Goal: Task Accomplishment & Management: Manage account settings

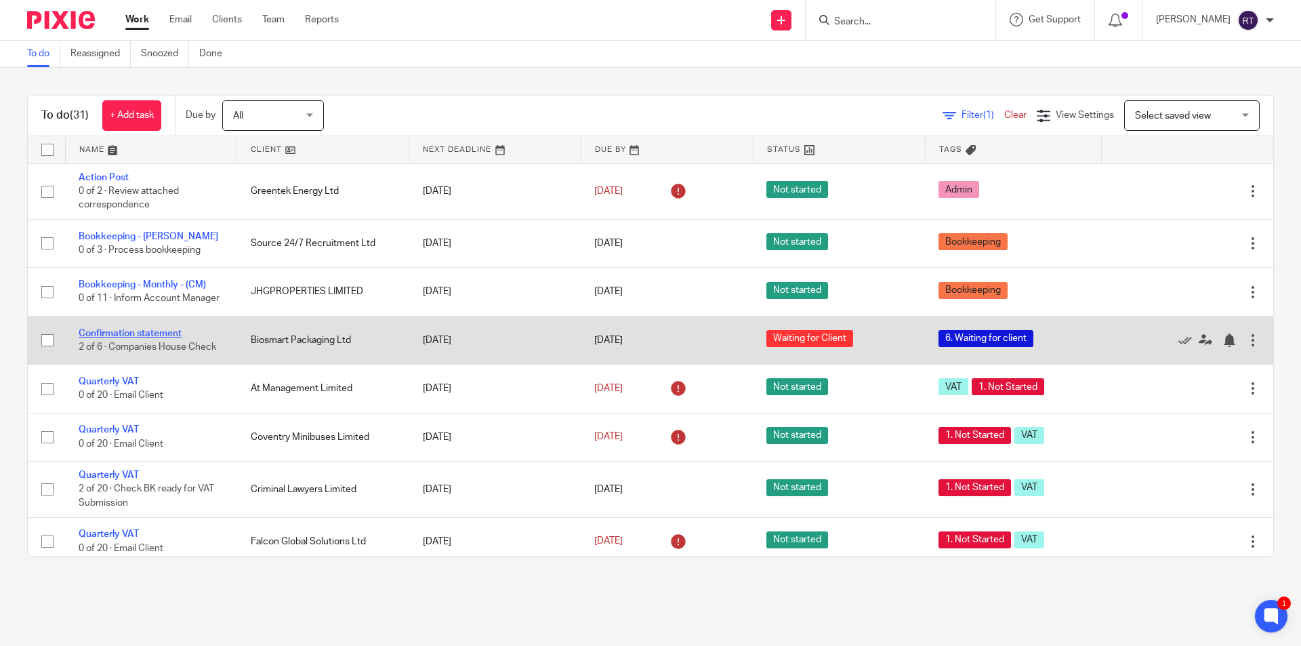
click at [151, 338] on link "Confirmation statement" at bounding box center [130, 333] width 103 height 9
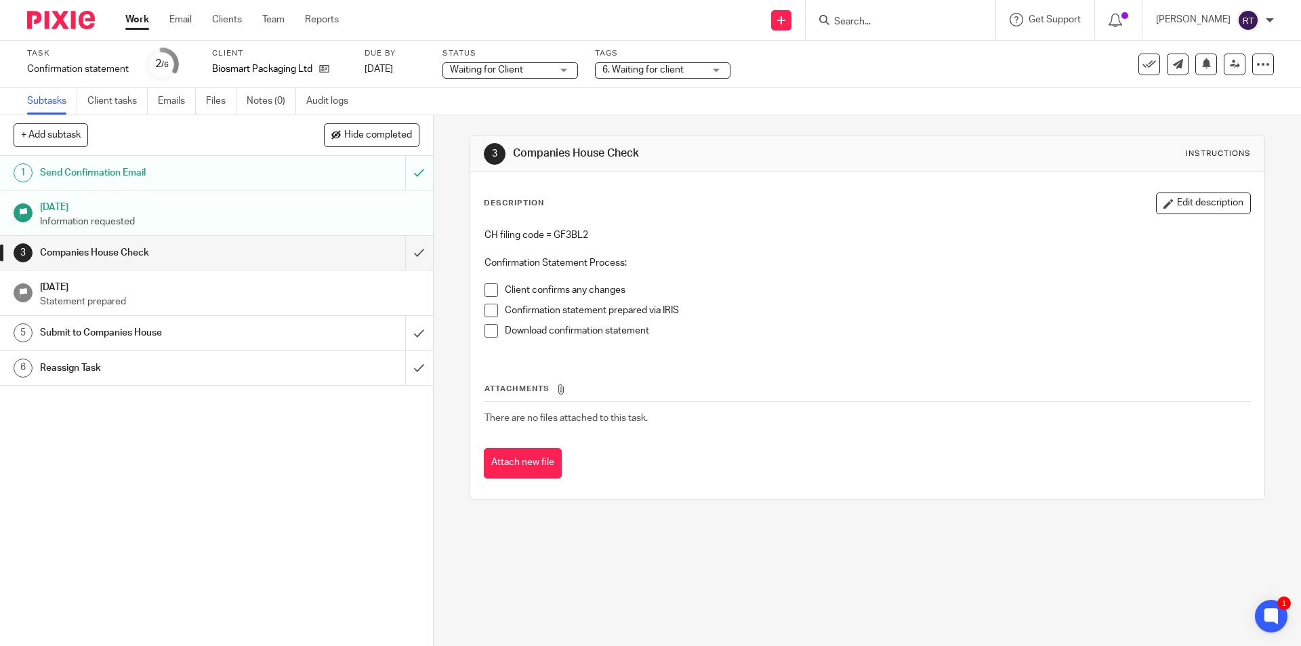
click at [566, 234] on p "CH filing code = GF3BL2" at bounding box center [867, 235] width 765 height 14
copy p "GF3BL2"
click at [568, 243] on p at bounding box center [867, 249] width 765 height 14
click at [562, 234] on p "CH filing code = GF3BL2" at bounding box center [867, 235] width 765 height 14
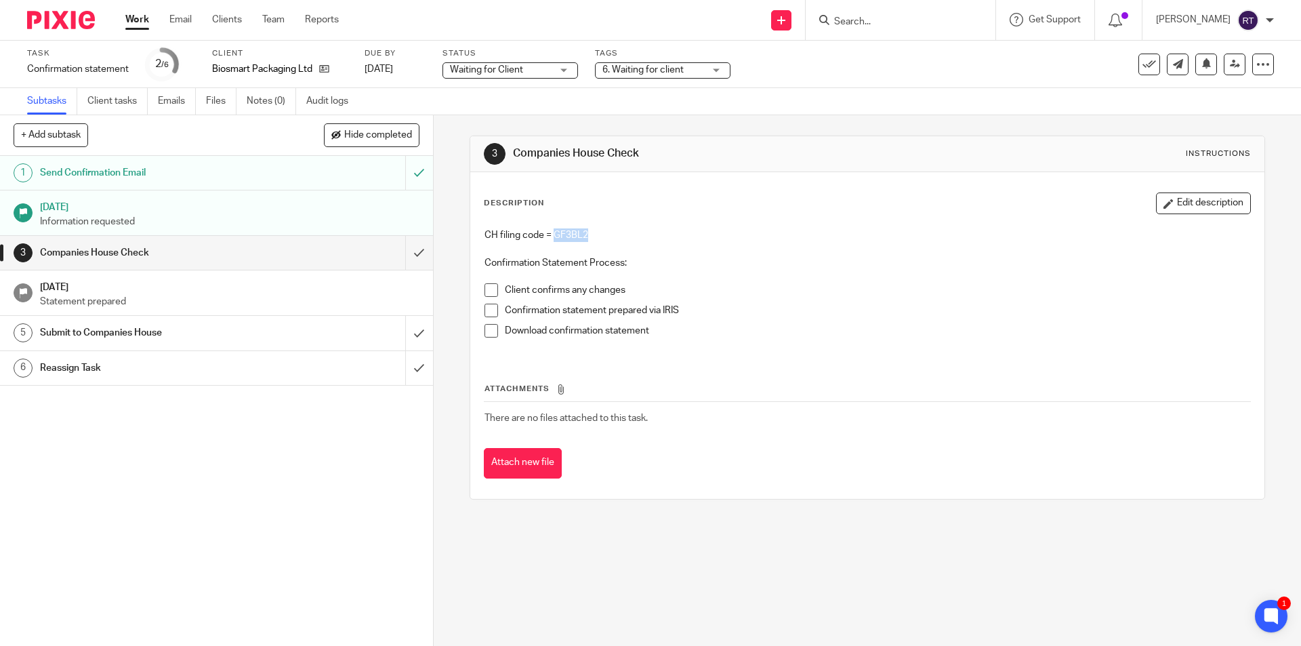
click at [562, 234] on p "CH filing code = GF3BL2" at bounding box center [867, 235] width 765 height 14
copy p "GF3BL2"
click at [397, 255] on input "submit" at bounding box center [216, 253] width 433 height 34
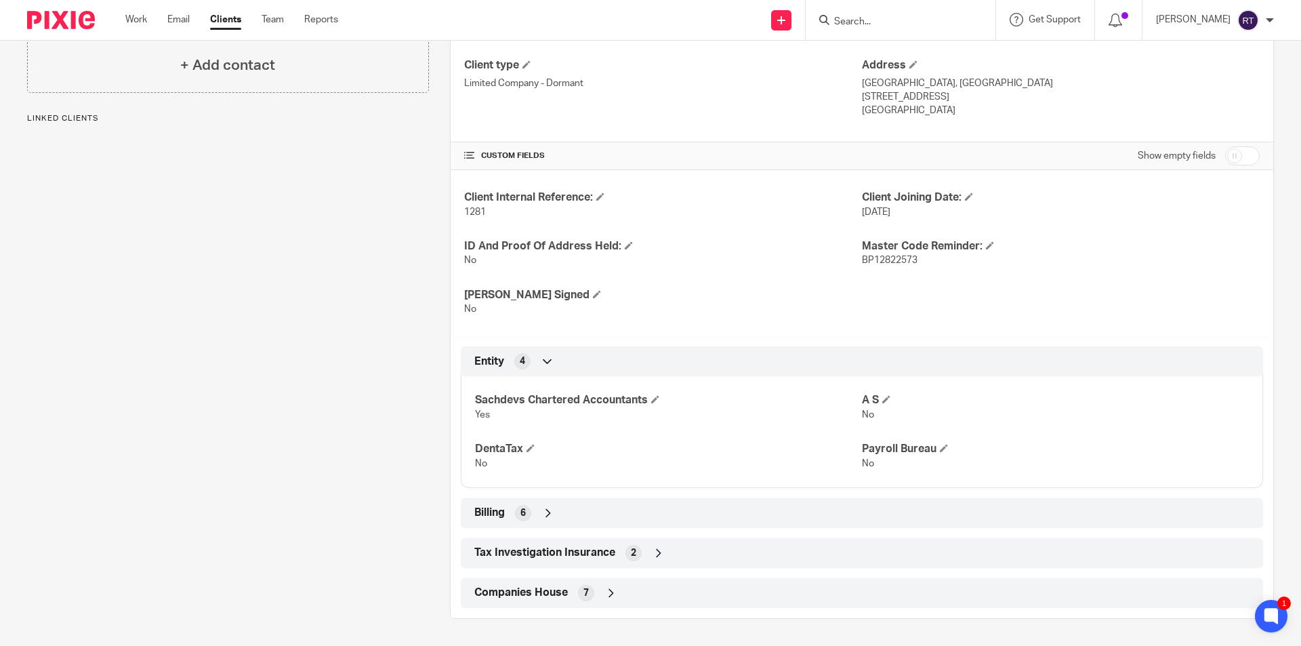
click at [535, 594] on span "Companies House" at bounding box center [521, 593] width 94 height 14
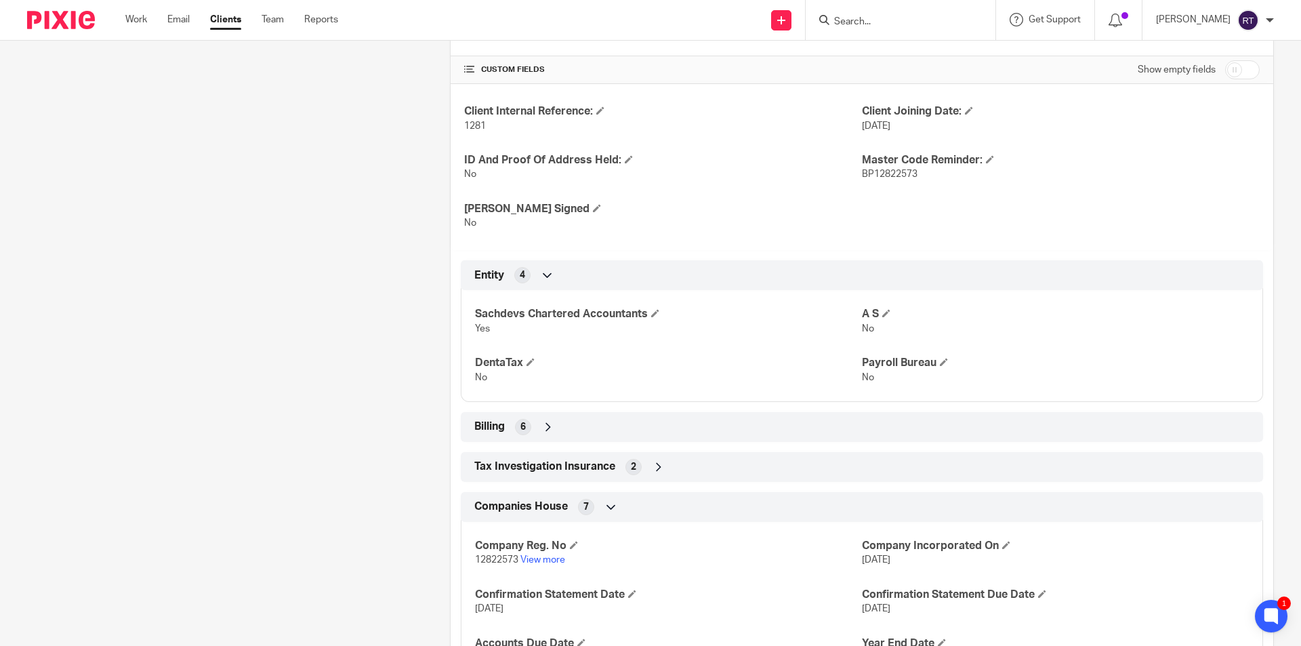
scroll to position [554, 0]
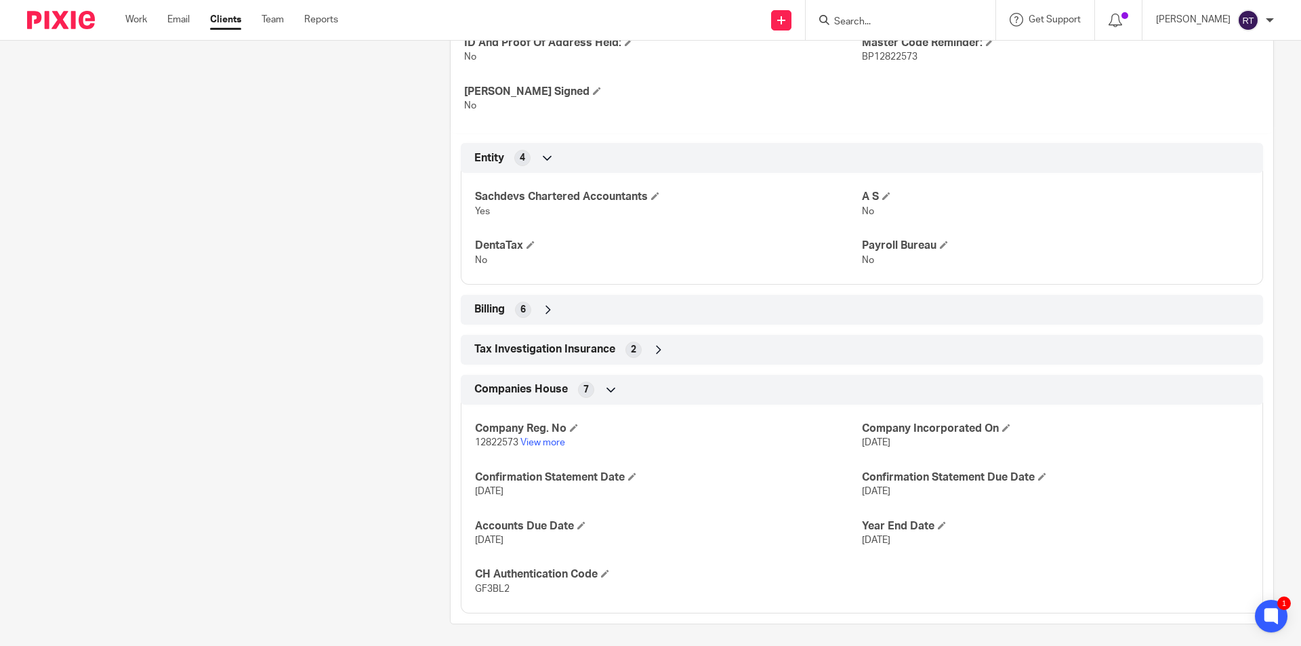
click at [488, 436] on p "12822573 View more" at bounding box center [668, 443] width 387 height 14
copy p "12822573"
click at [550, 442] on link "View more" at bounding box center [542, 442] width 45 height 9
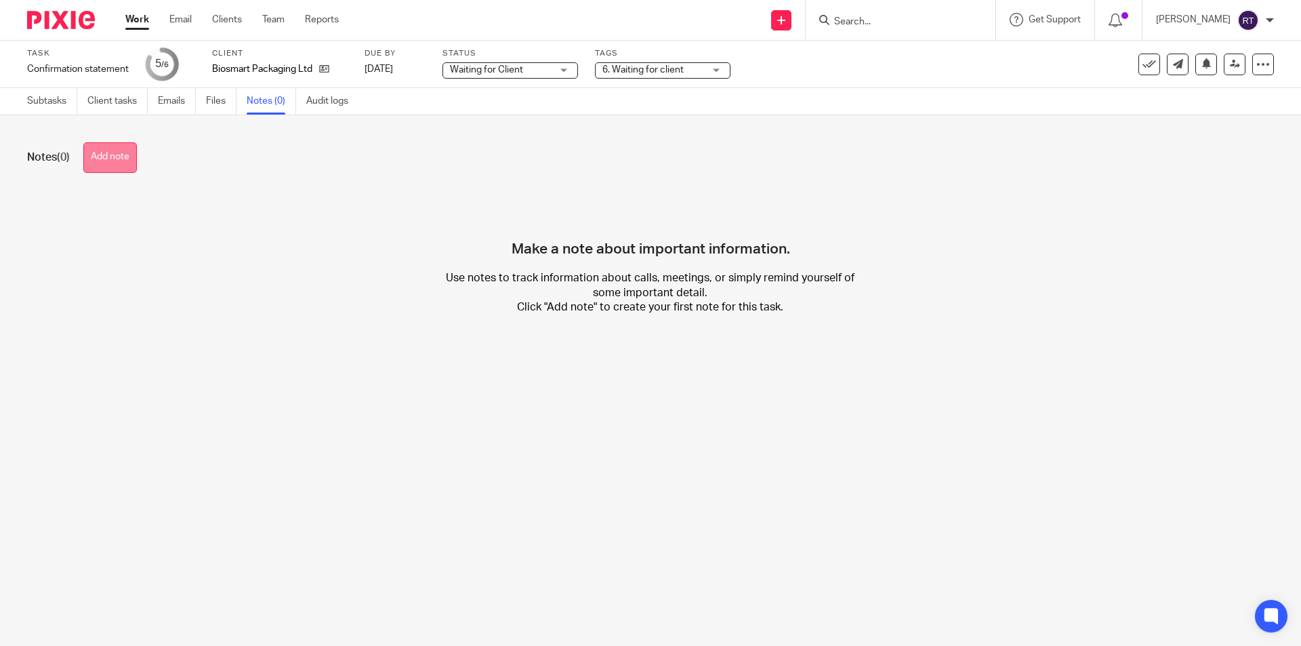
click at [115, 152] on button "Add note" at bounding box center [110, 157] width 54 height 30
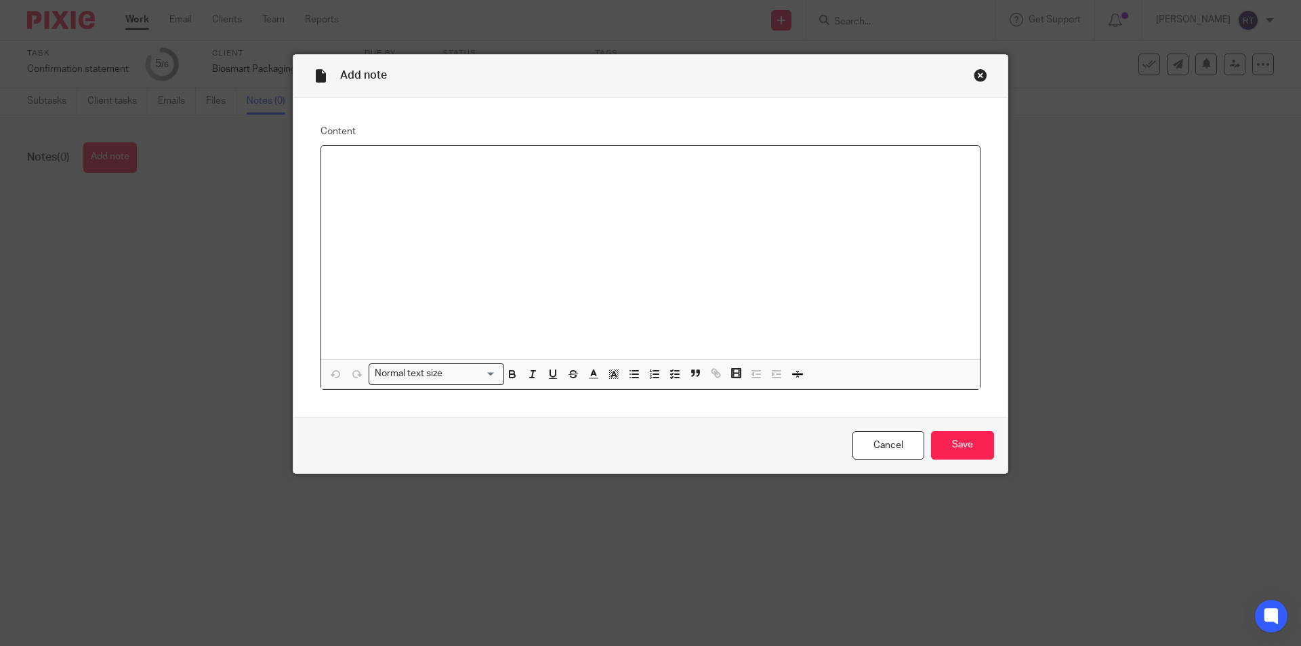
click at [474, 234] on div at bounding box center [650, 253] width 659 height 214
paste div
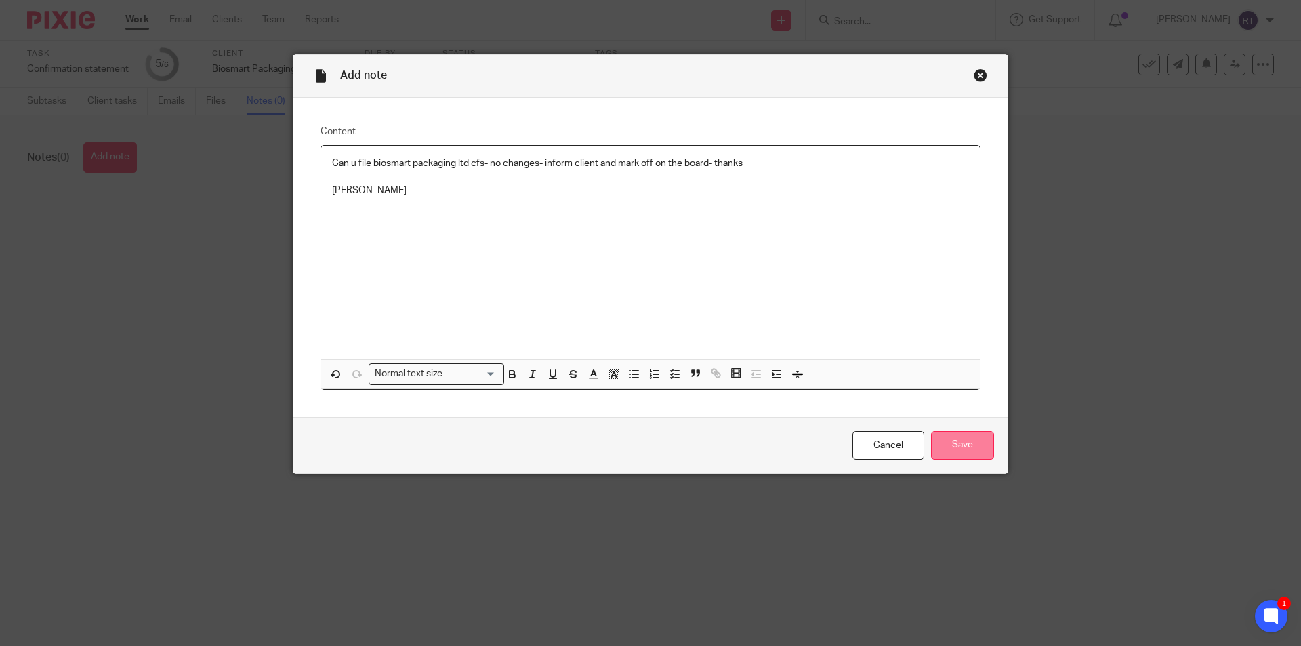
click at [951, 450] on input "Save" at bounding box center [962, 445] width 63 height 29
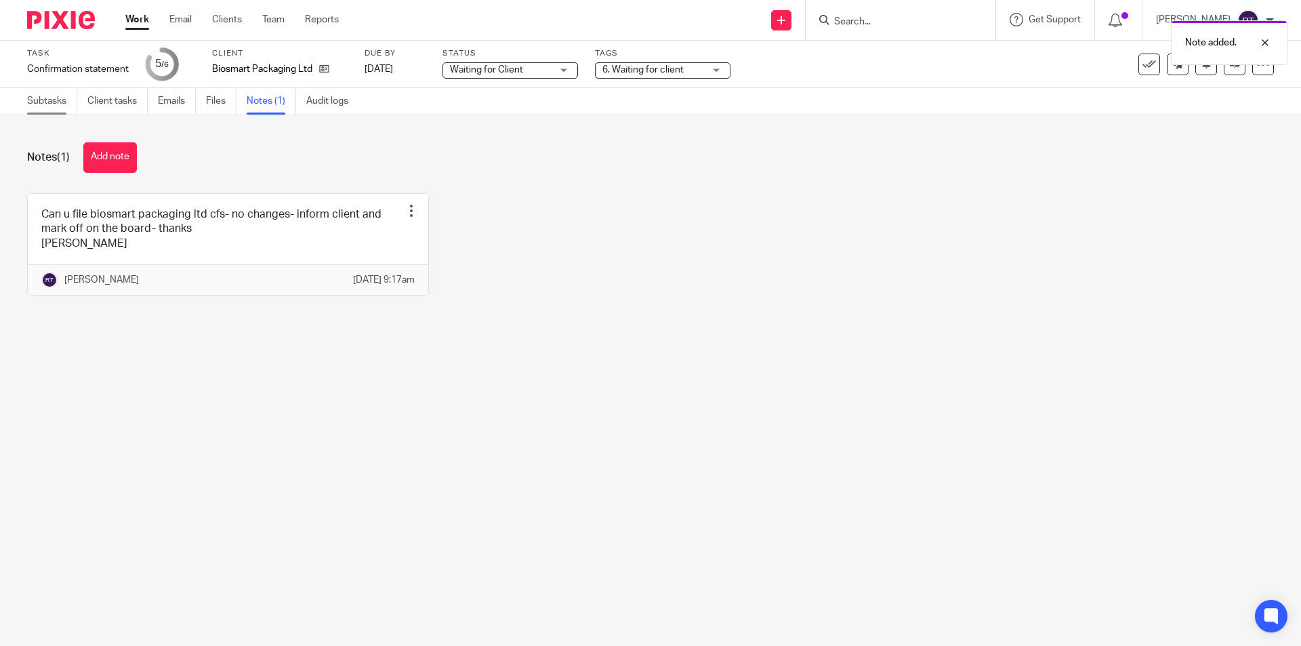
click at [41, 99] on link "Subtasks" at bounding box center [52, 101] width 50 height 26
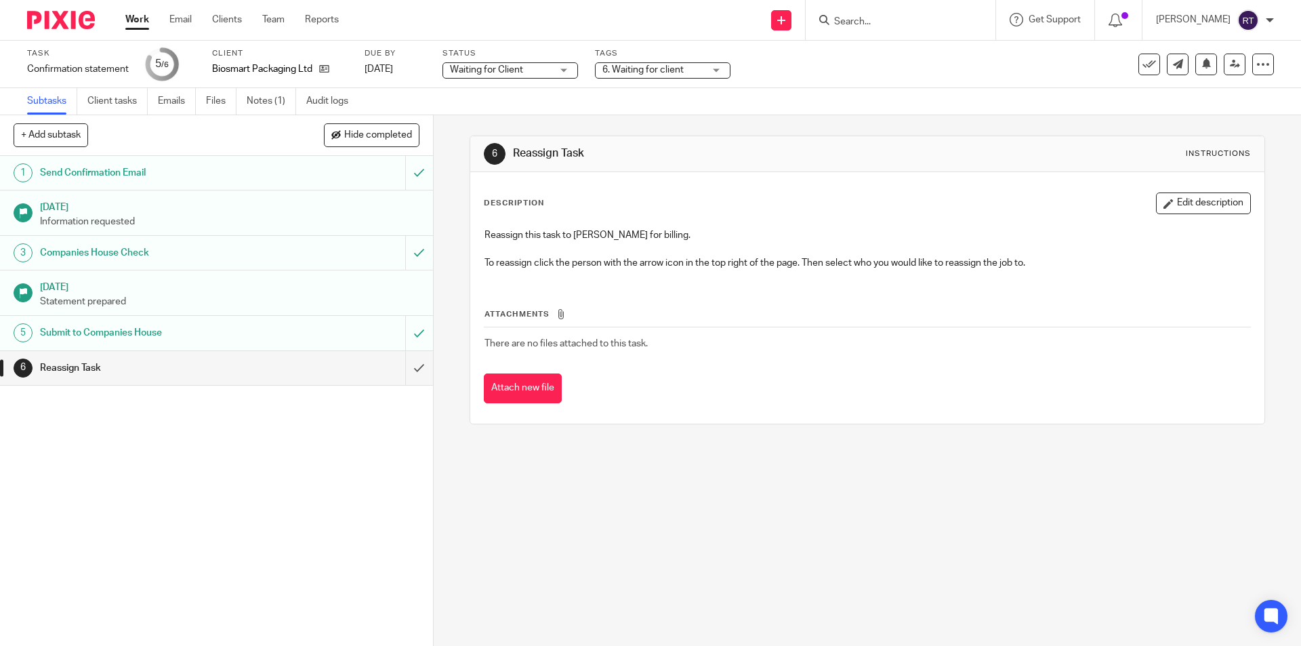
click at [496, 74] on span "Waiting for Client" at bounding box center [486, 69] width 73 height 9
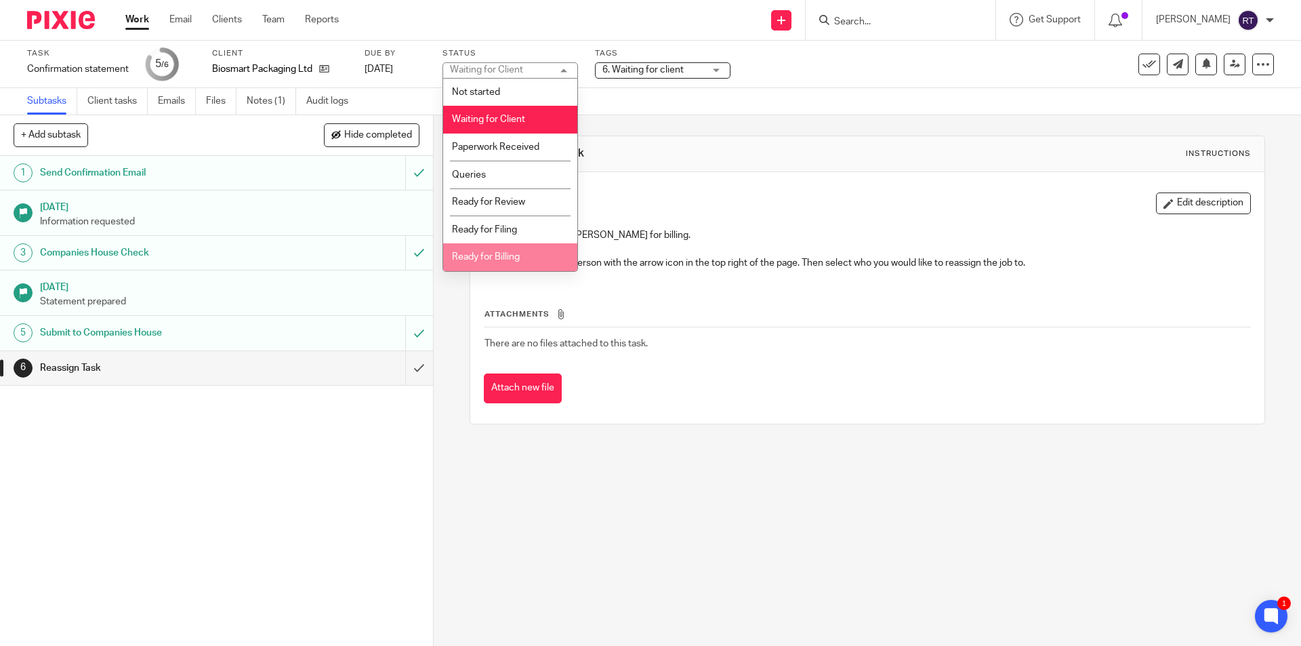
click at [508, 248] on li "Ready for Billing" at bounding box center [510, 257] width 134 height 28
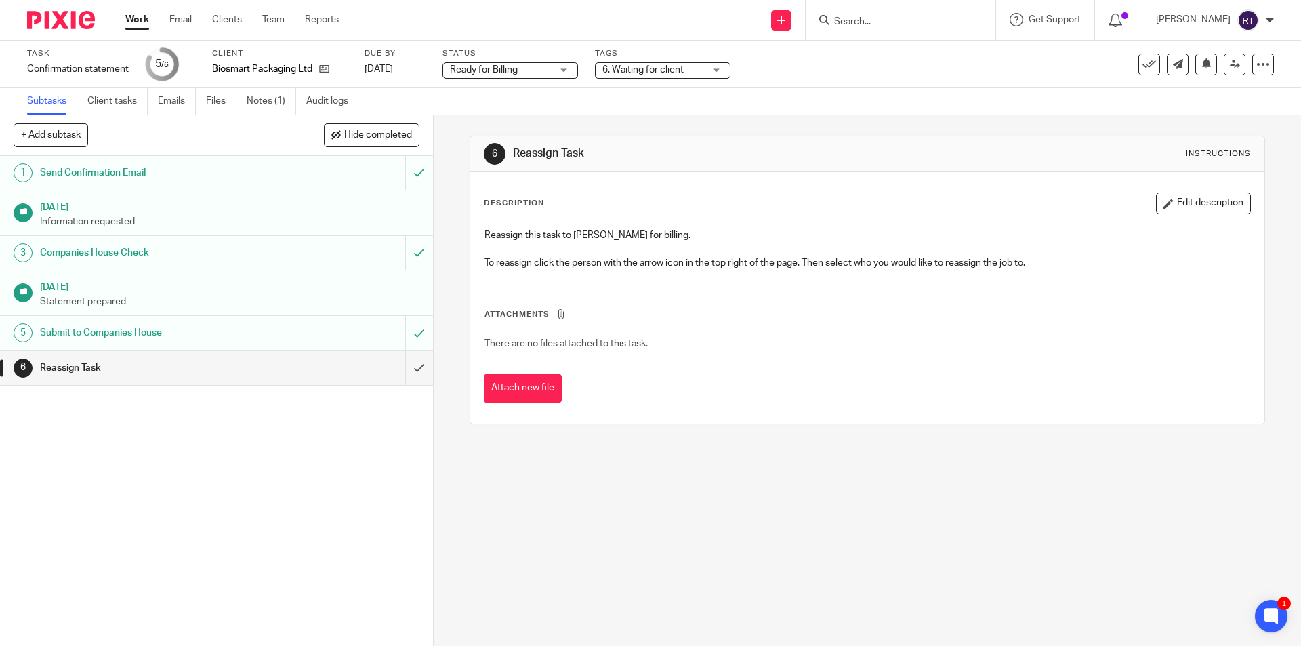
click at [638, 68] on span "6. Waiting for client" at bounding box center [642, 69] width 81 height 9
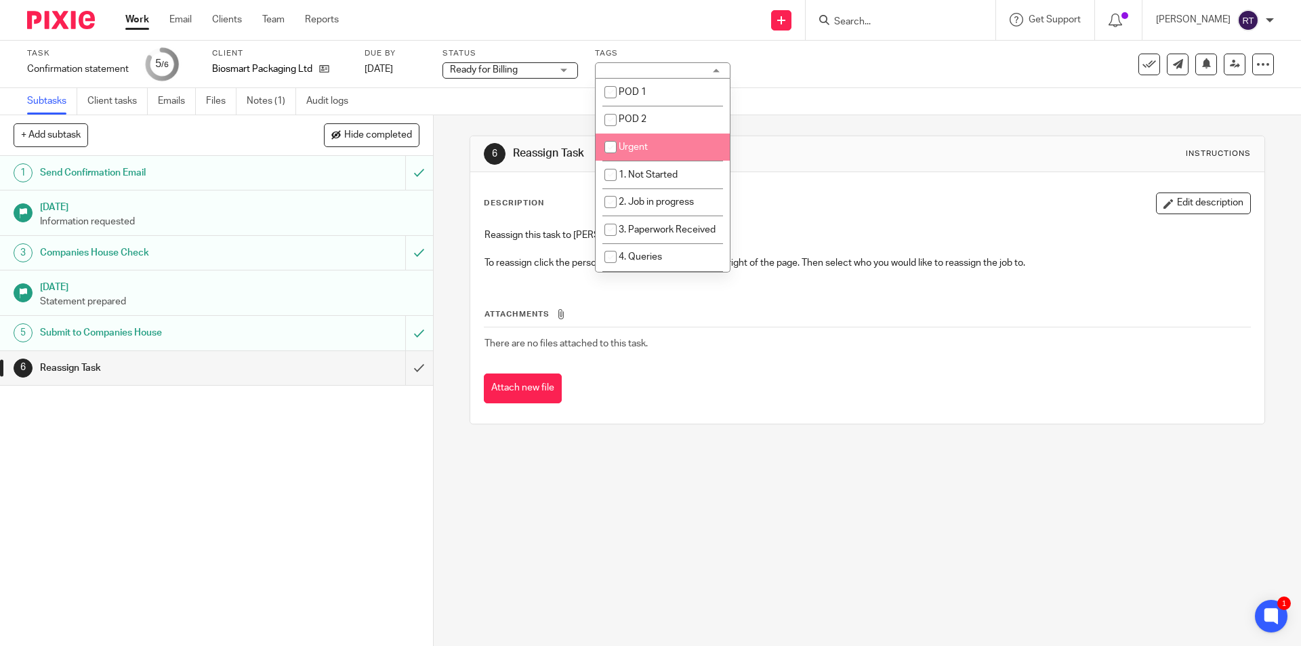
scroll to position [136, 0]
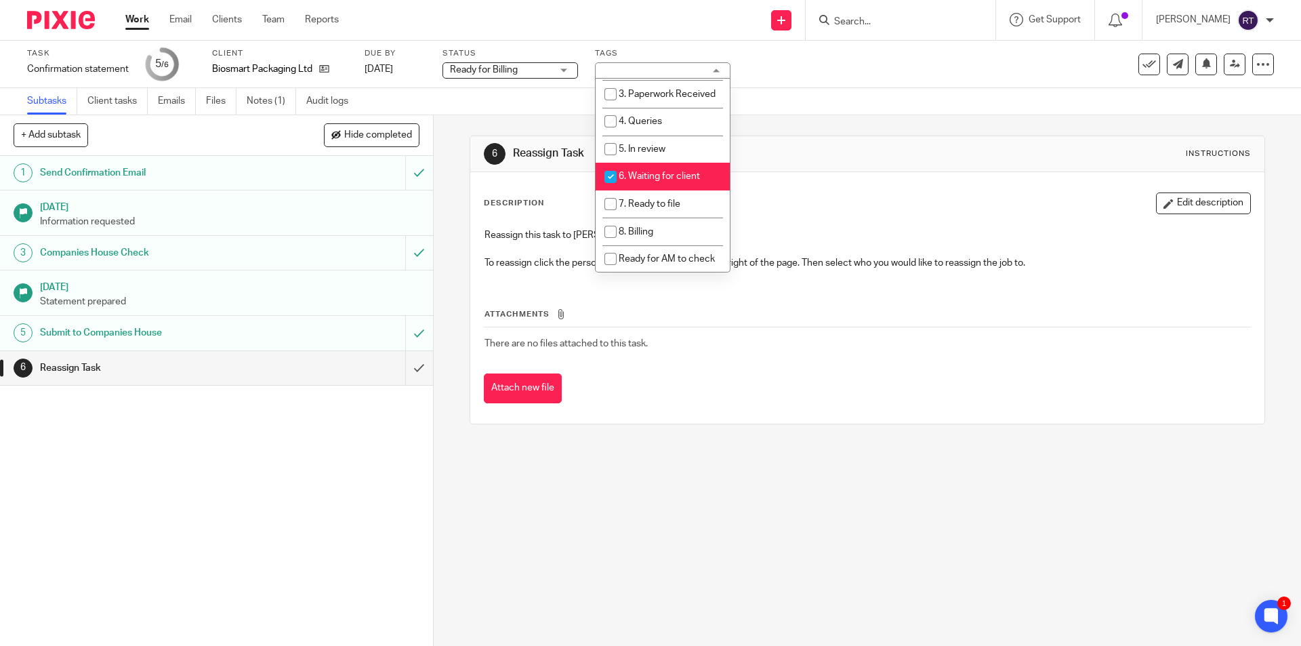
click at [661, 183] on li "6. Waiting for client" at bounding box center [663, 177] width 134 height 28
checkbox input "false"
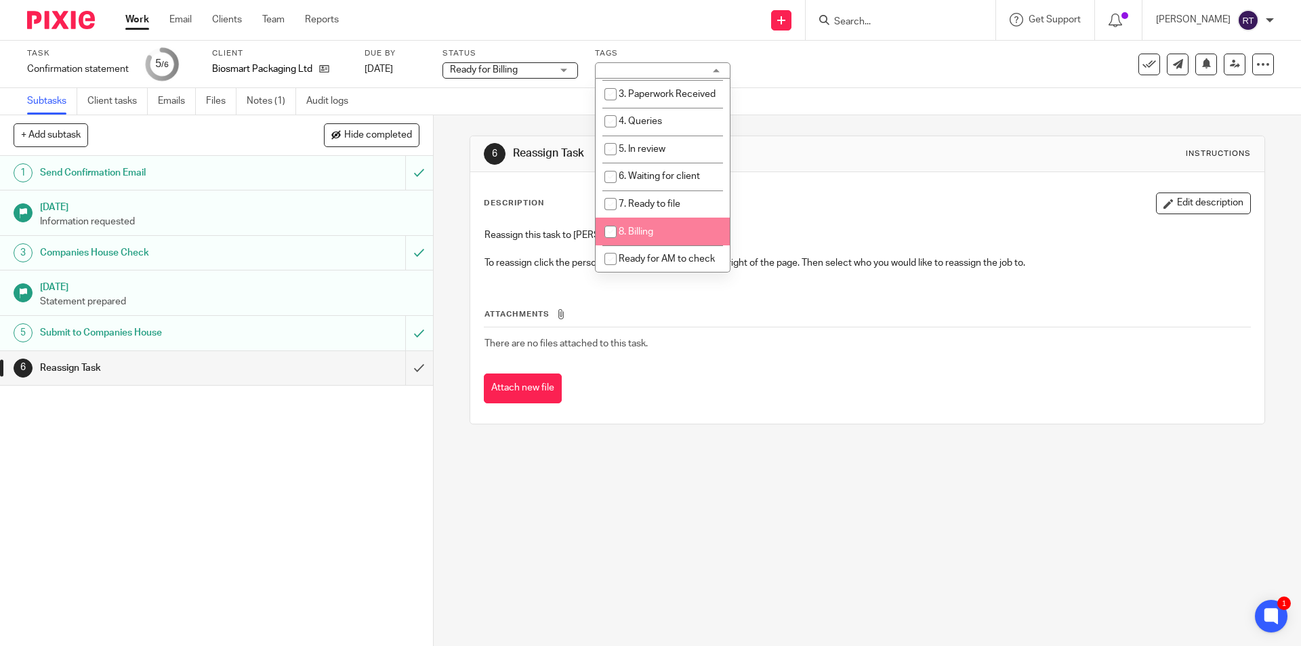
click at [659, 241] on li "8. Billing" at bounding box center [663, 232] width 134 height 28
checkbox input "true"
click at [1230, 63] on icon at bounding box center [1235, 64] width 10 height 10
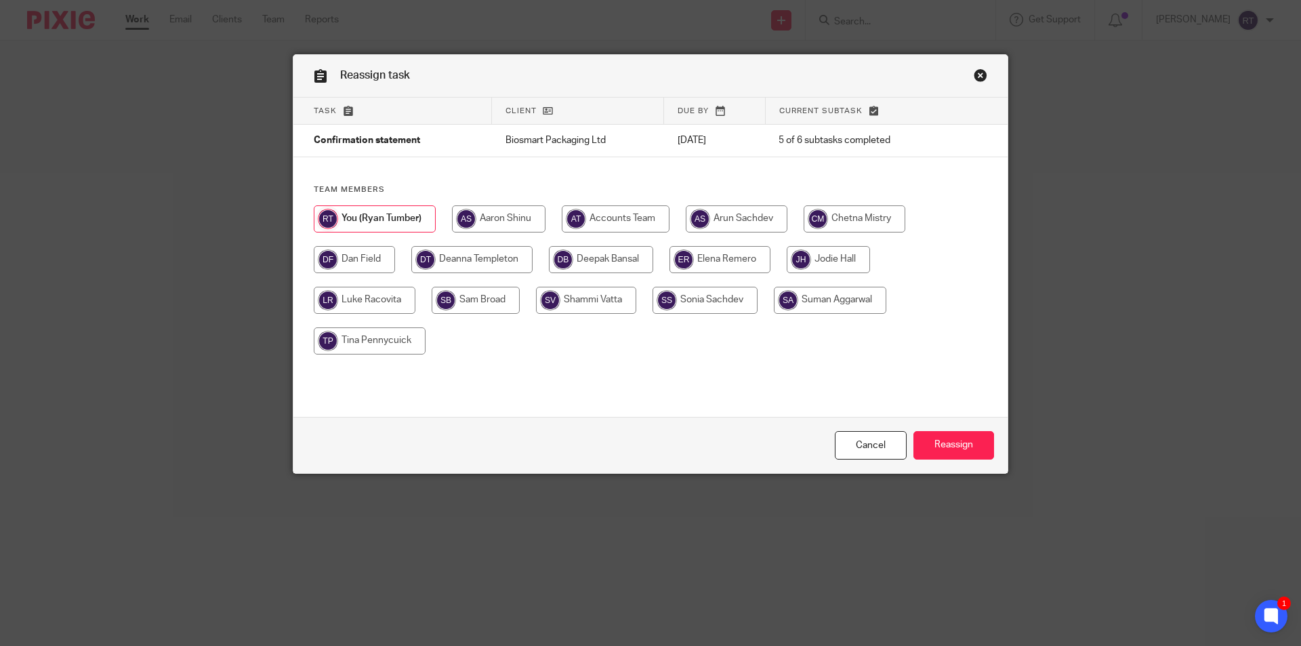
click at [455, 259] on input "radio" at bounding box center [471, 259] width 121 height 27
radio input "true"
click at [952, 448] on input "Reassign" at bounding box center [954, 445] width 81 height 29
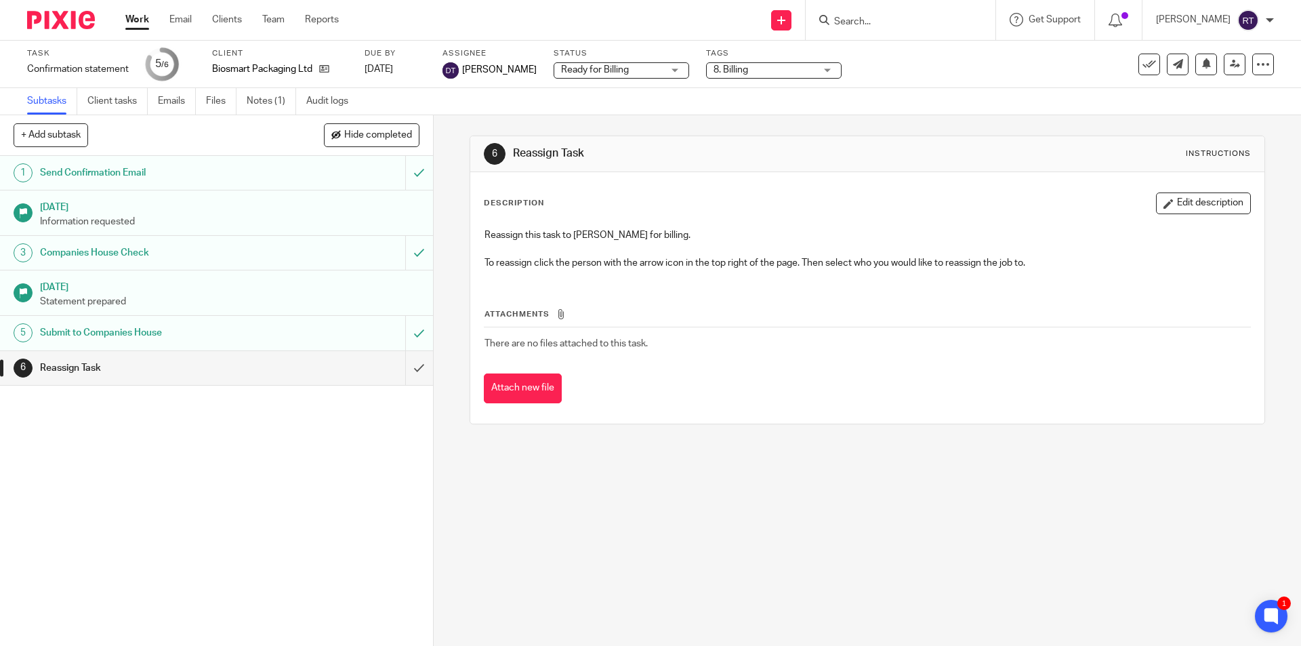
click at [27, 22] on img at bounding box center [61, 20] width 68 height 18
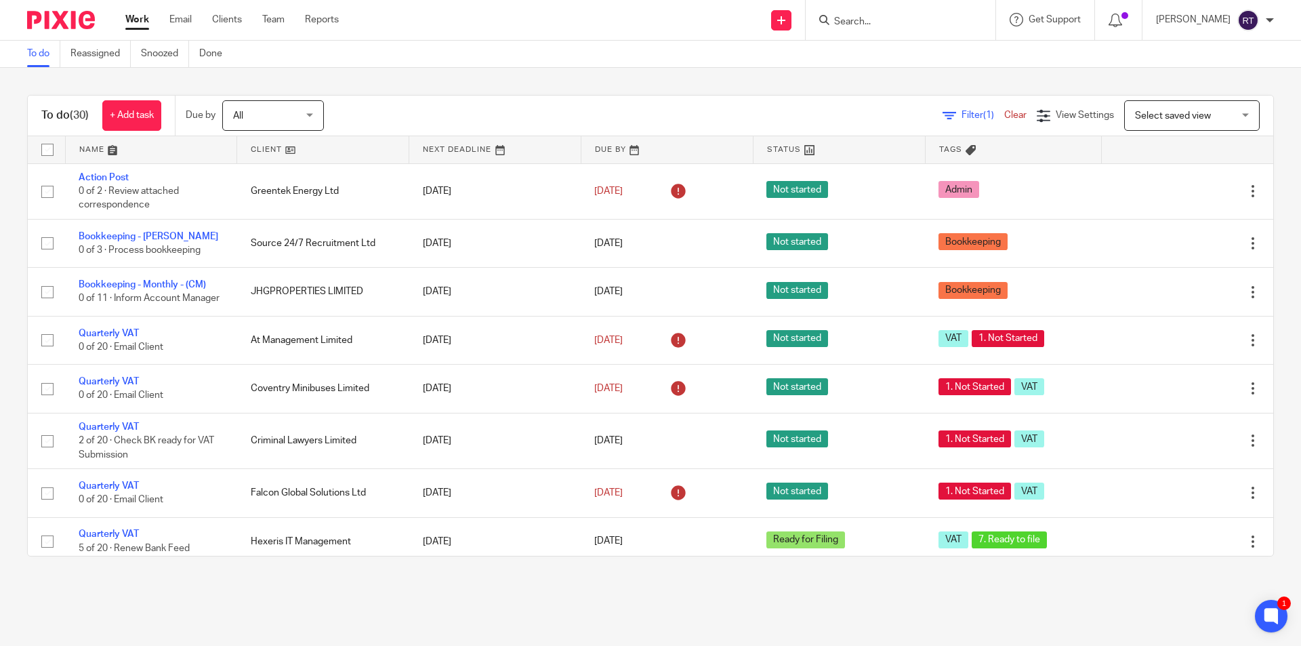
click at [377, 611] on main "To do Reassigned Snoozed Done To do (30) + Add task Due by All All [DATE] [DATE…" at bounding box center [650, 323] width 1301 height 646
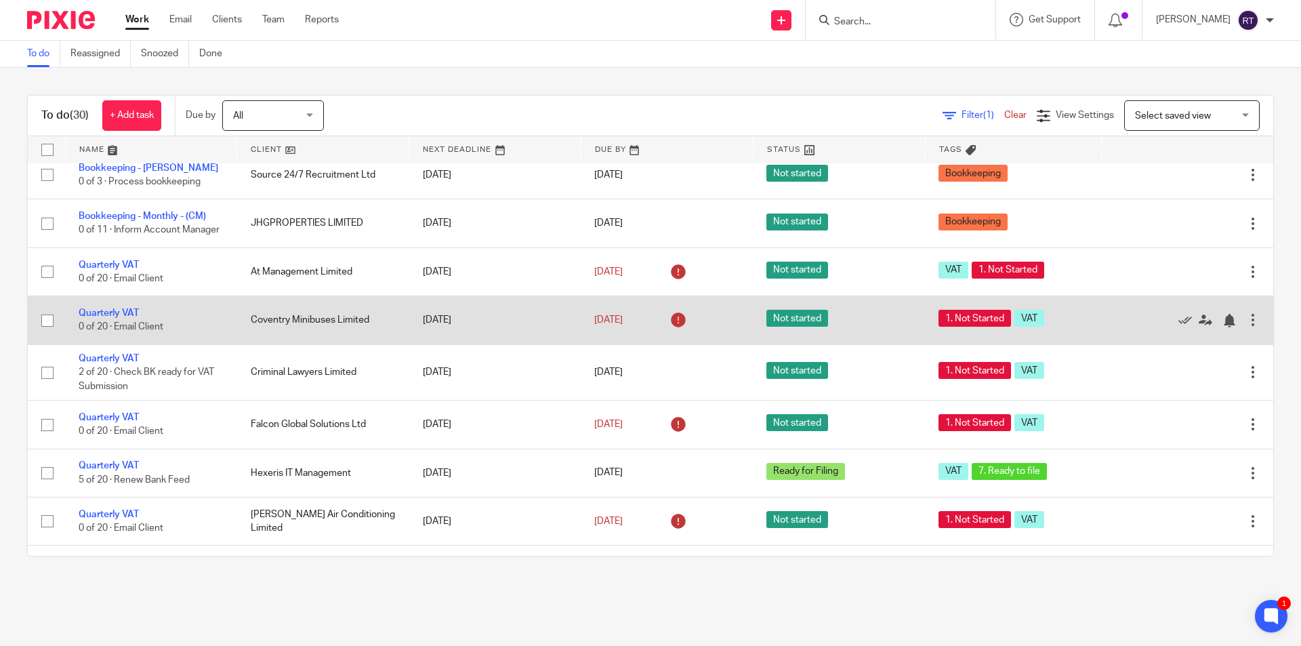
scroll to position [68, 0]
